Goal: Task Accomplishment & Management: Use online tool/utility

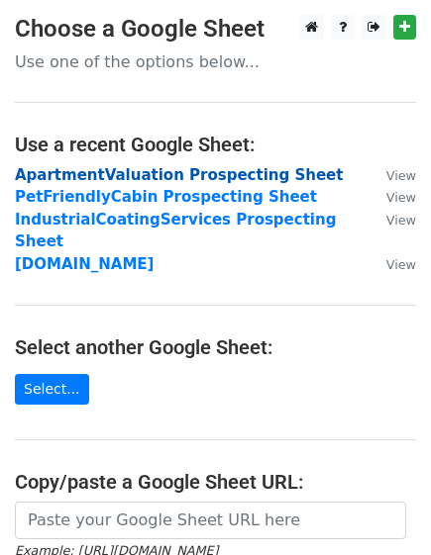
click at [132, 174] on strong "ApartmentValuation Prospecting Sheet" at bounding box center [179, 175] width 328 height 18
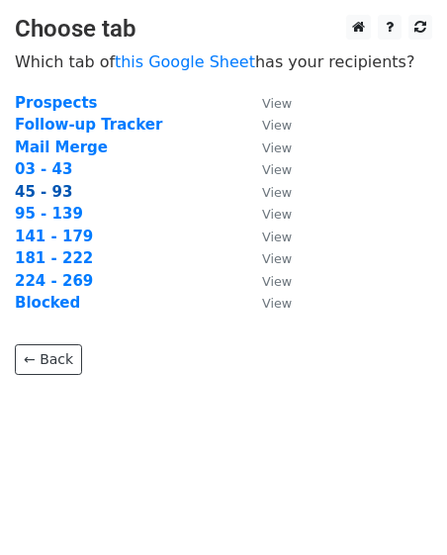
click at [31, 194] on strong "45 - 93" at bounding box center [43, 192] width 57 height 18
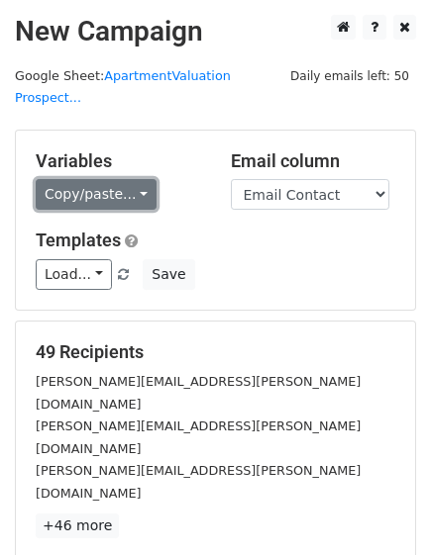
click at [124, 179] on link "Copy/paste..." at bounding box center [96, 194] width 121 height 31
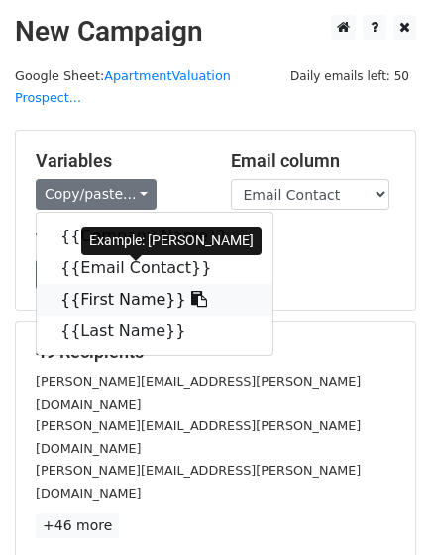
click at [115, 284] on link "{{First Name}}" at bounding box center [155, 300] width 236 height 32
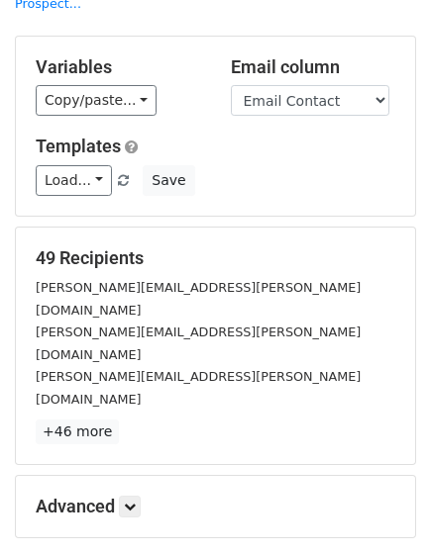
scroll to position [214, 0]
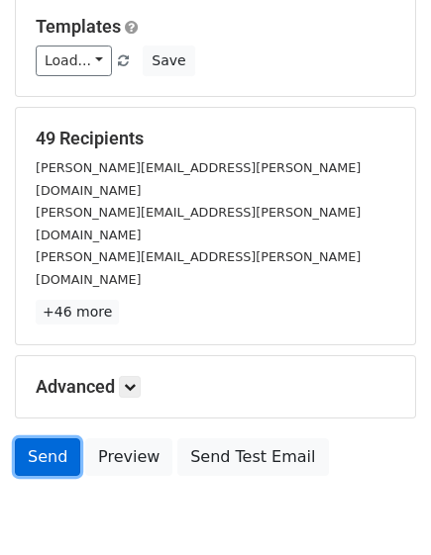
click at [52, 438] on link "Send" at bounding box center [47, 457] width 65 height 38
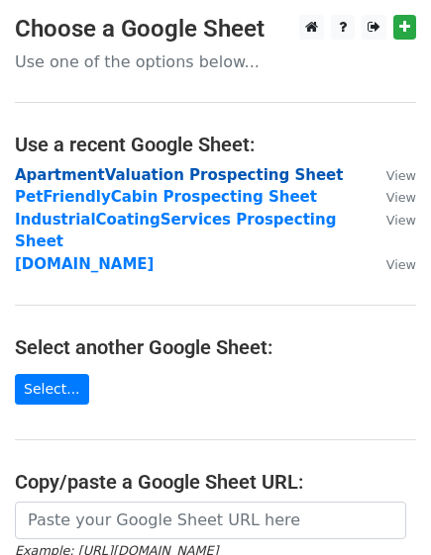
click at [35, 176] on strong "ApartmentValuation Prospecting Sheet" at bounding box center [179, 175] width 328 height 18
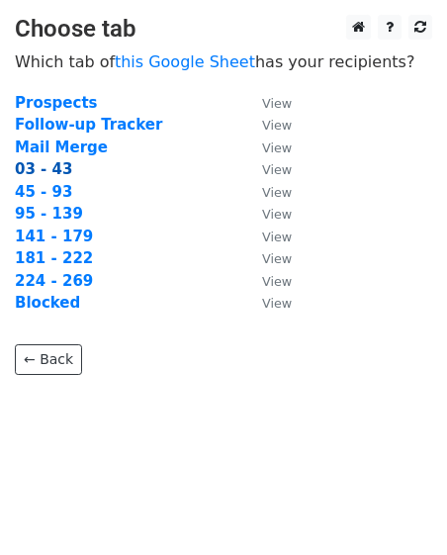
click at [50, 166] on strong "03 - 43" at bounding box center [43, 169] width 57 height 18
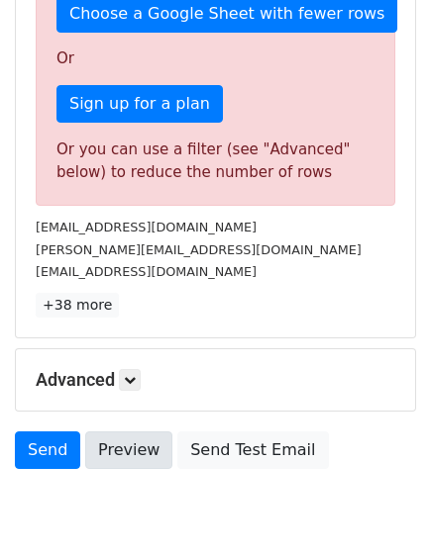
scroll to position [594, 0]
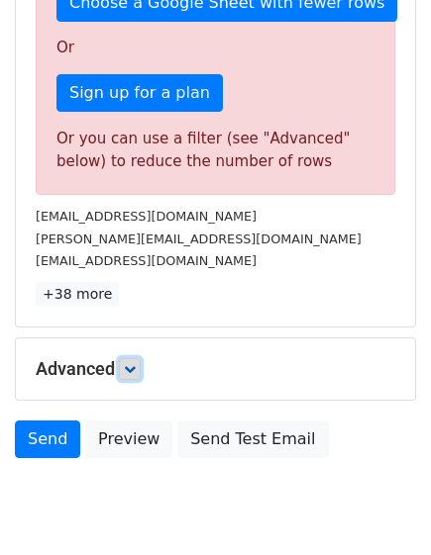
click at [124, 358] on link at bounding box center [130, 369] width 22 height 22
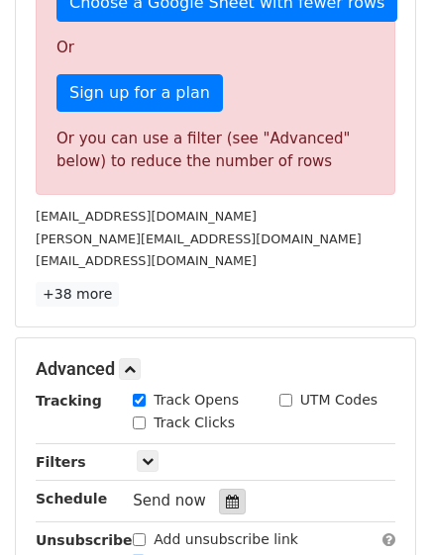
click at [226, 495] on icon at bounding box center [232, 502] width 13 height 14
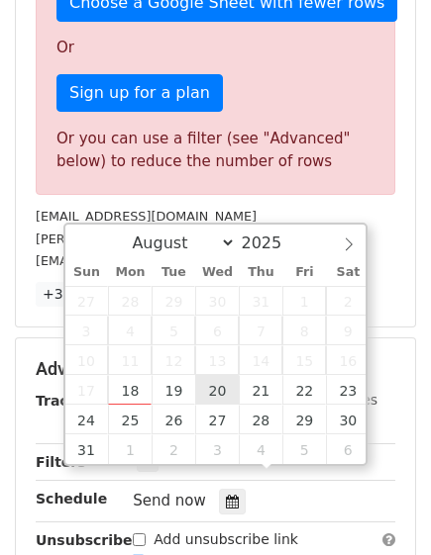
type input "[DATE] 12:00"
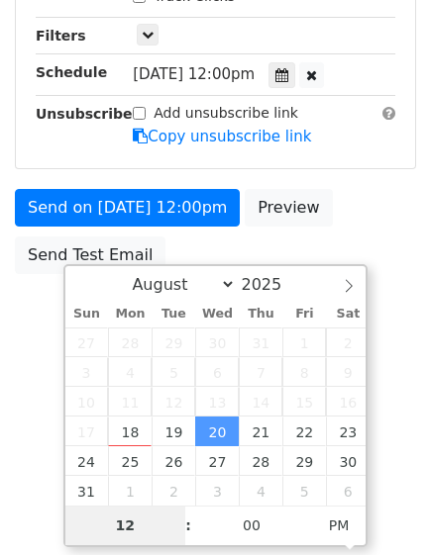
scroll to position [513, 0]
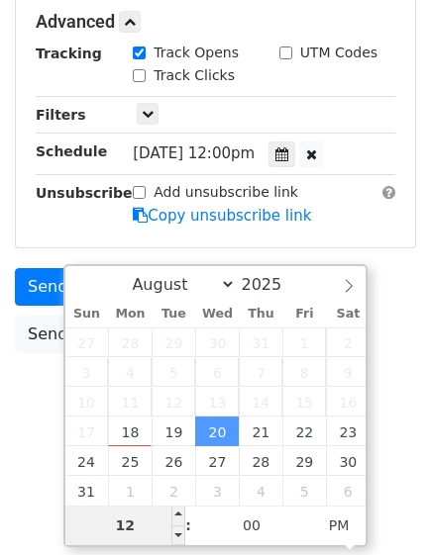
type input "2"
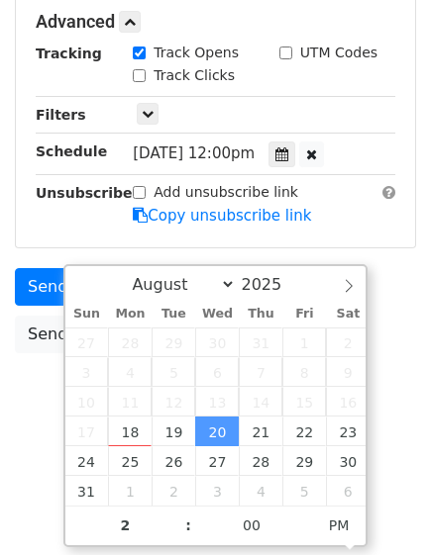
type input "[DATE] 14:00"
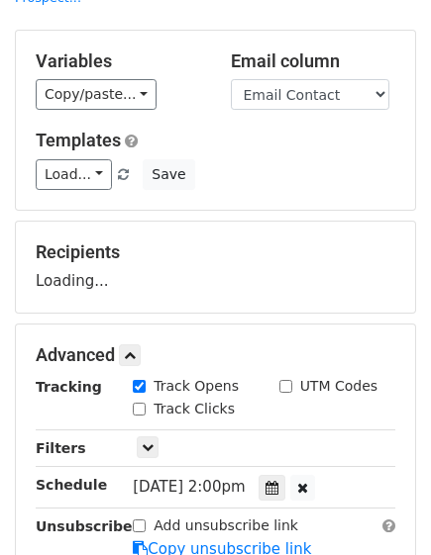
scroll to position [0, 0]
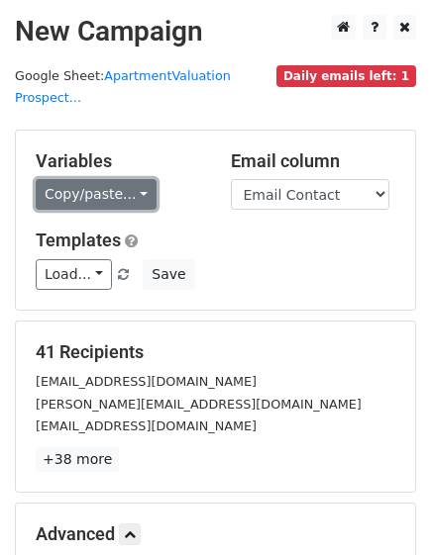
click at [70, 179] on link "Copy/paste..." at bounding box center [96, 194] width 121 height 31
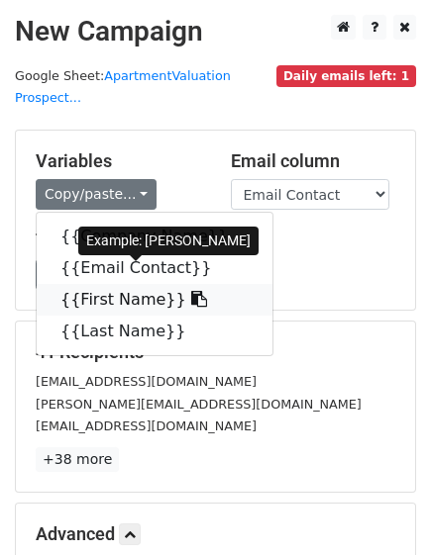
click at [98, 284] on link "{{First Name}}" at bounding box center [155, 300] width 236 height 32
